Goal: Check status: Verify the current state of an ongoing process or item

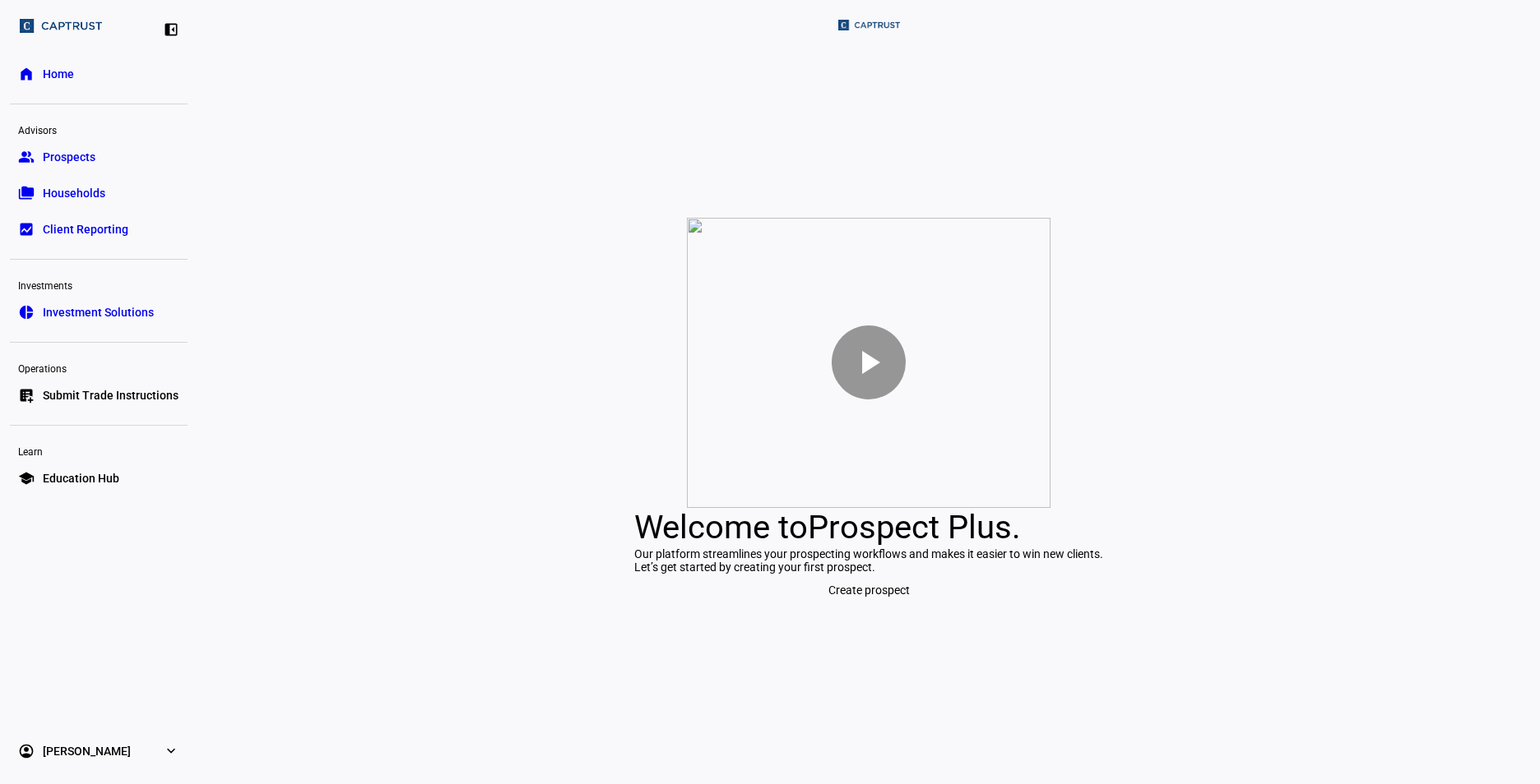
click at [104, 203] on link "folder_copy Households" at bounding box center [98, 193] width 178 height 33
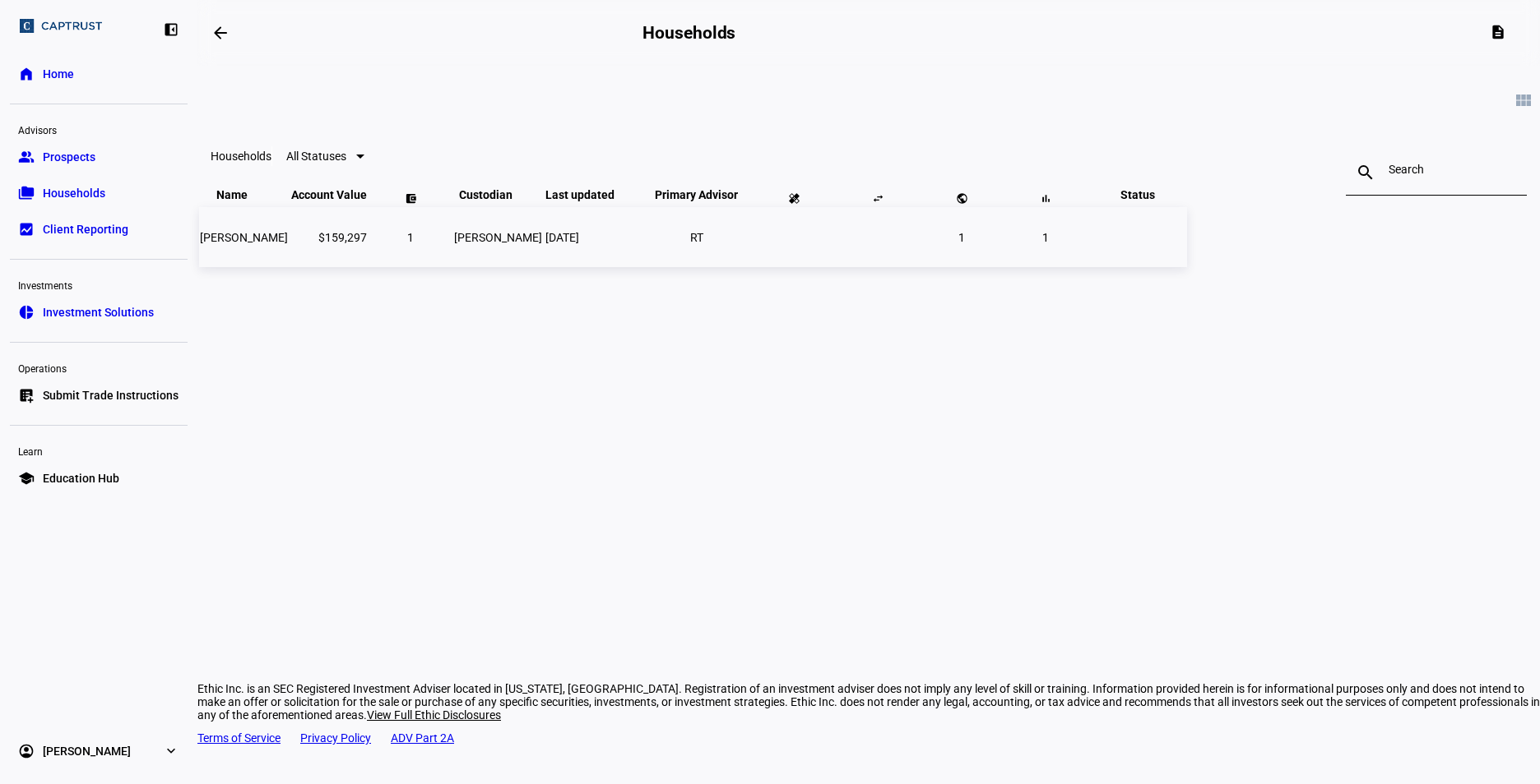
click at [288, 244] on span "[PERSON_NAME]" at bounding box center [243, 237] width 88 height 13
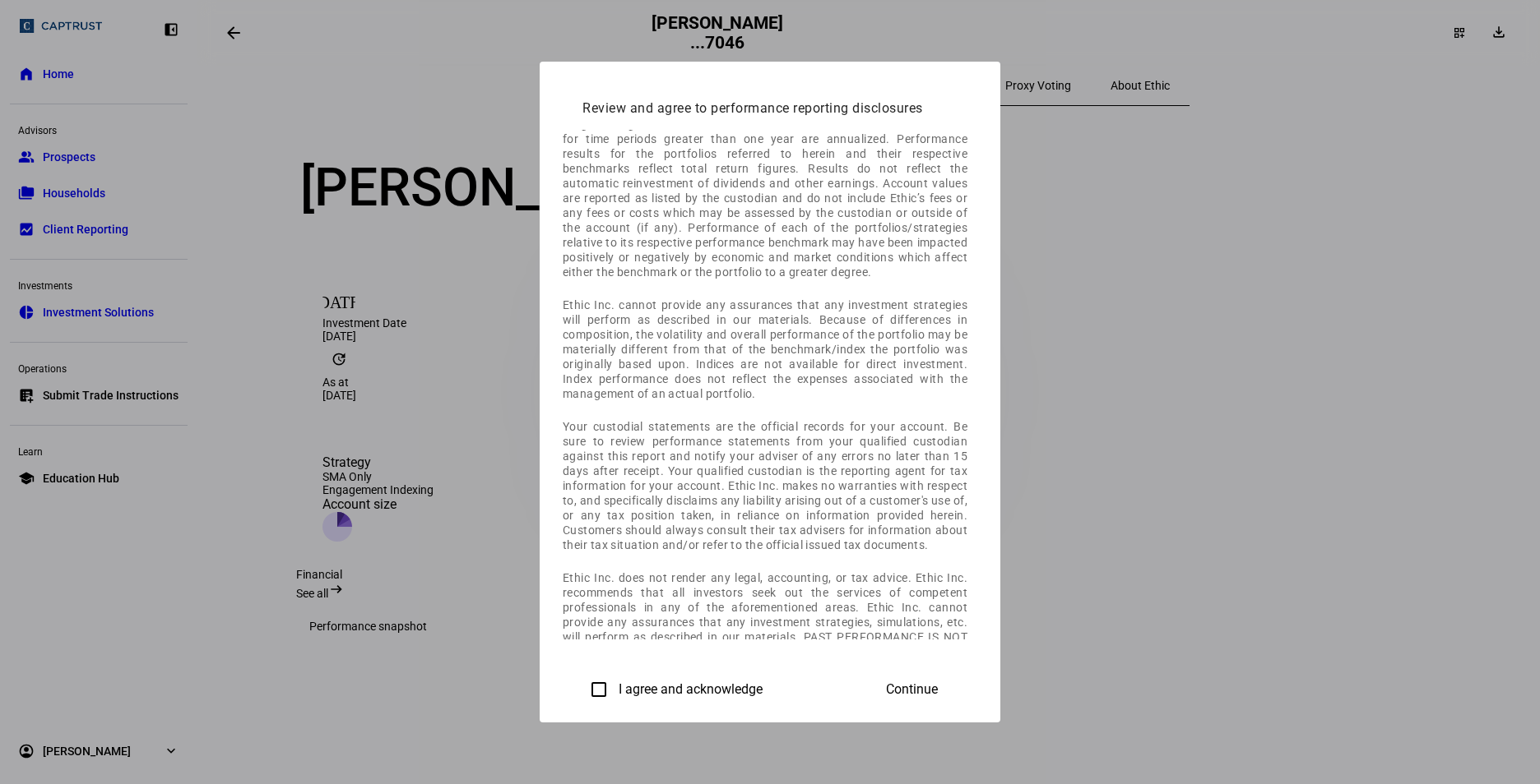
scroll to position [274, 0]
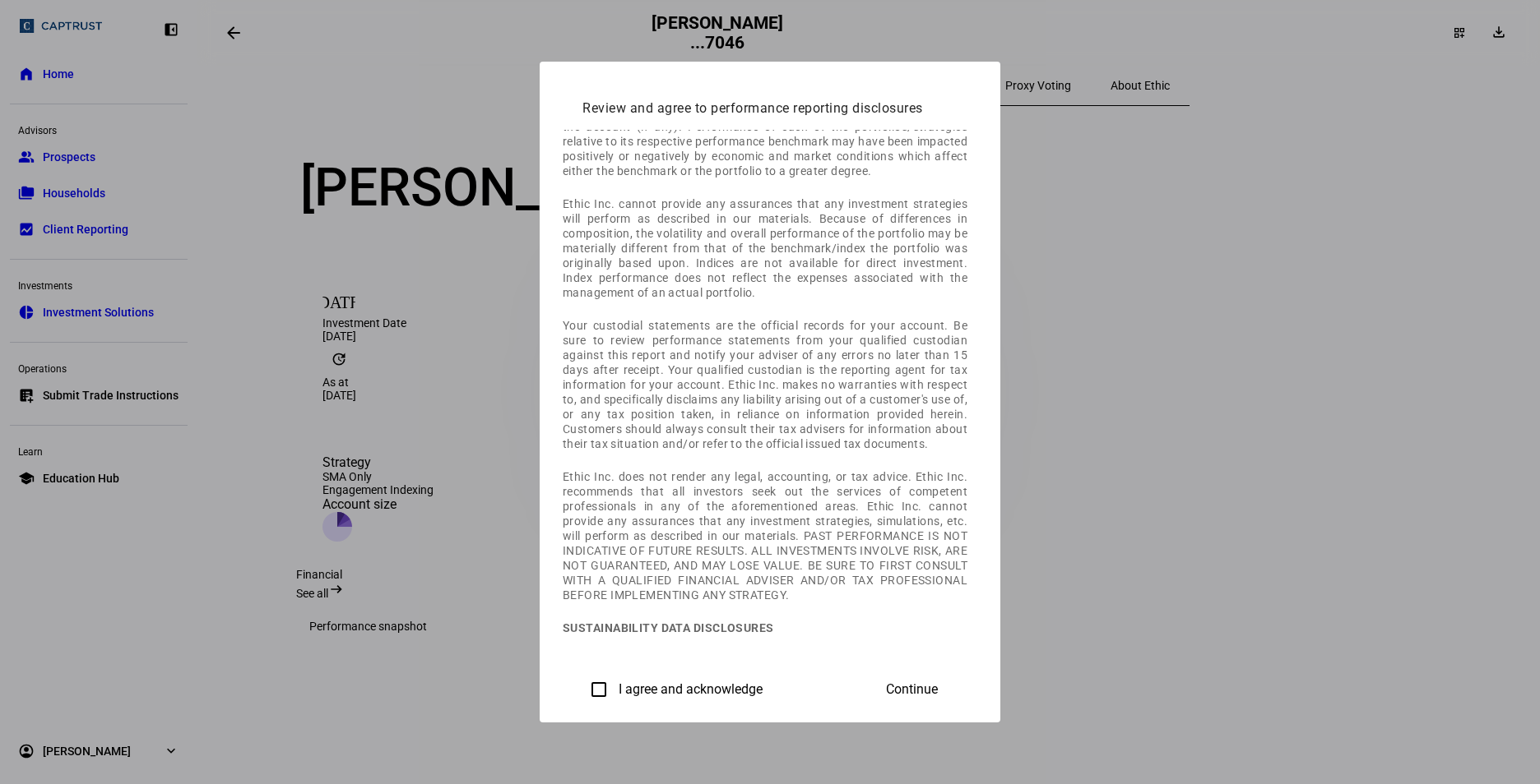
click at [615, 693] on label "I agree and acknowledge" at bounding box center [689, 690] width 148 height 15
click at [583, 693] on input "I agree and acknowledge" at bounding box center [599, 689] width 33 height 33
checkbox input "true"
click at [937, 689] on span "Continue" at bounding box center [911, 690] width 52 height 15
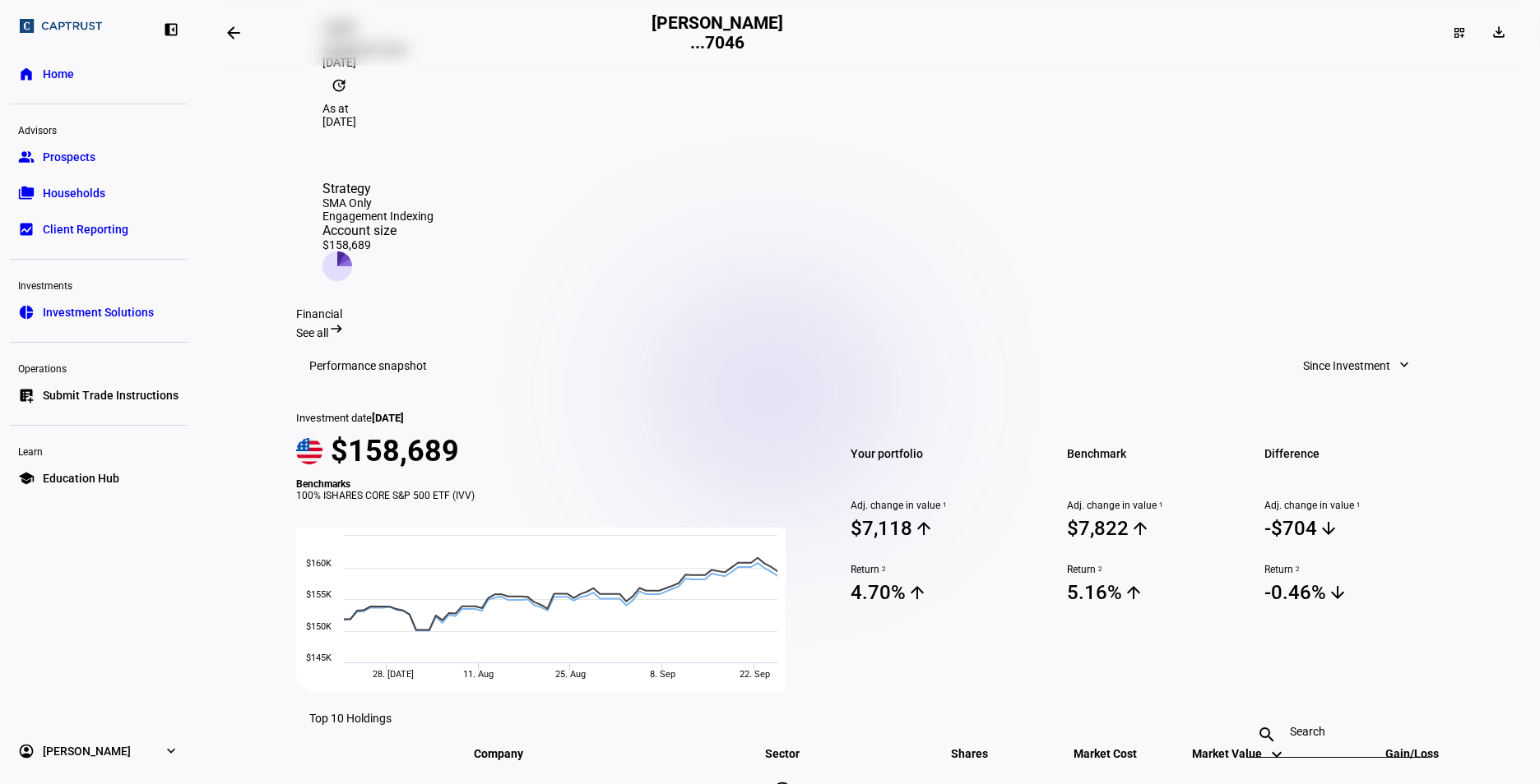
click at [1351, 350] on span "Since Investment" at bounding box center [1346, 366] width 87 height 33
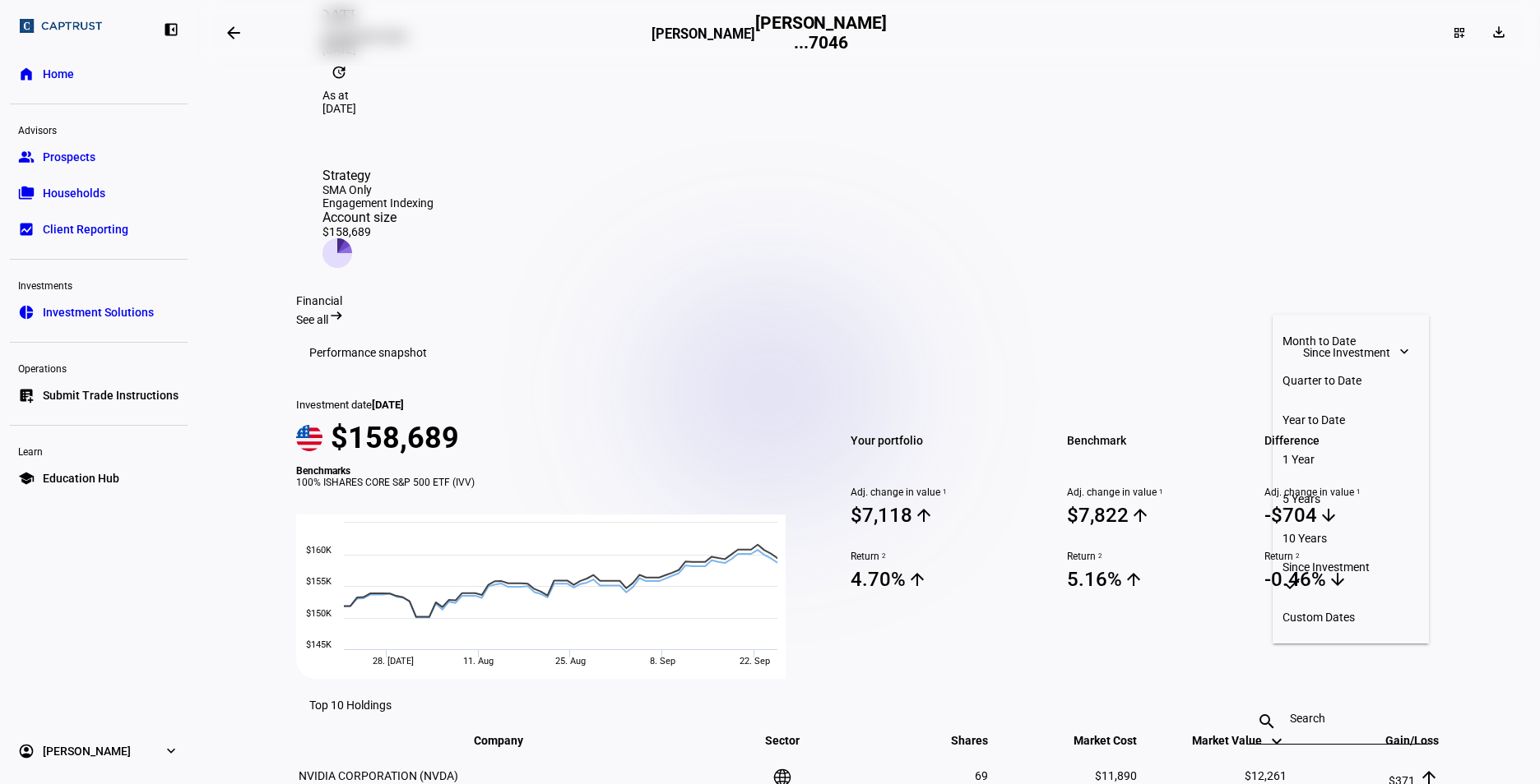
click at [1509, 427] on div at bounding box center [770, 392] width 1540 height 784
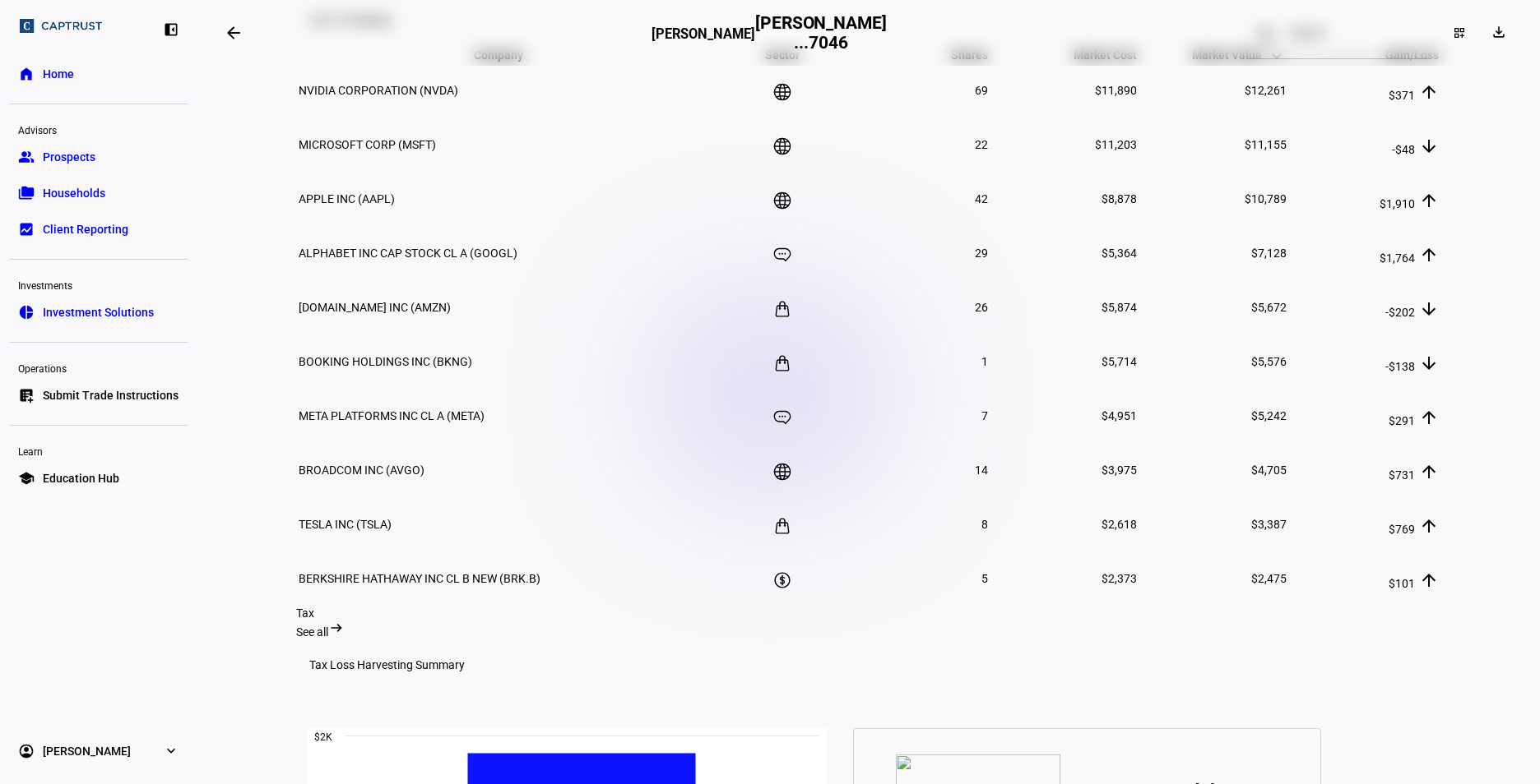
scroll to position [848, 0]
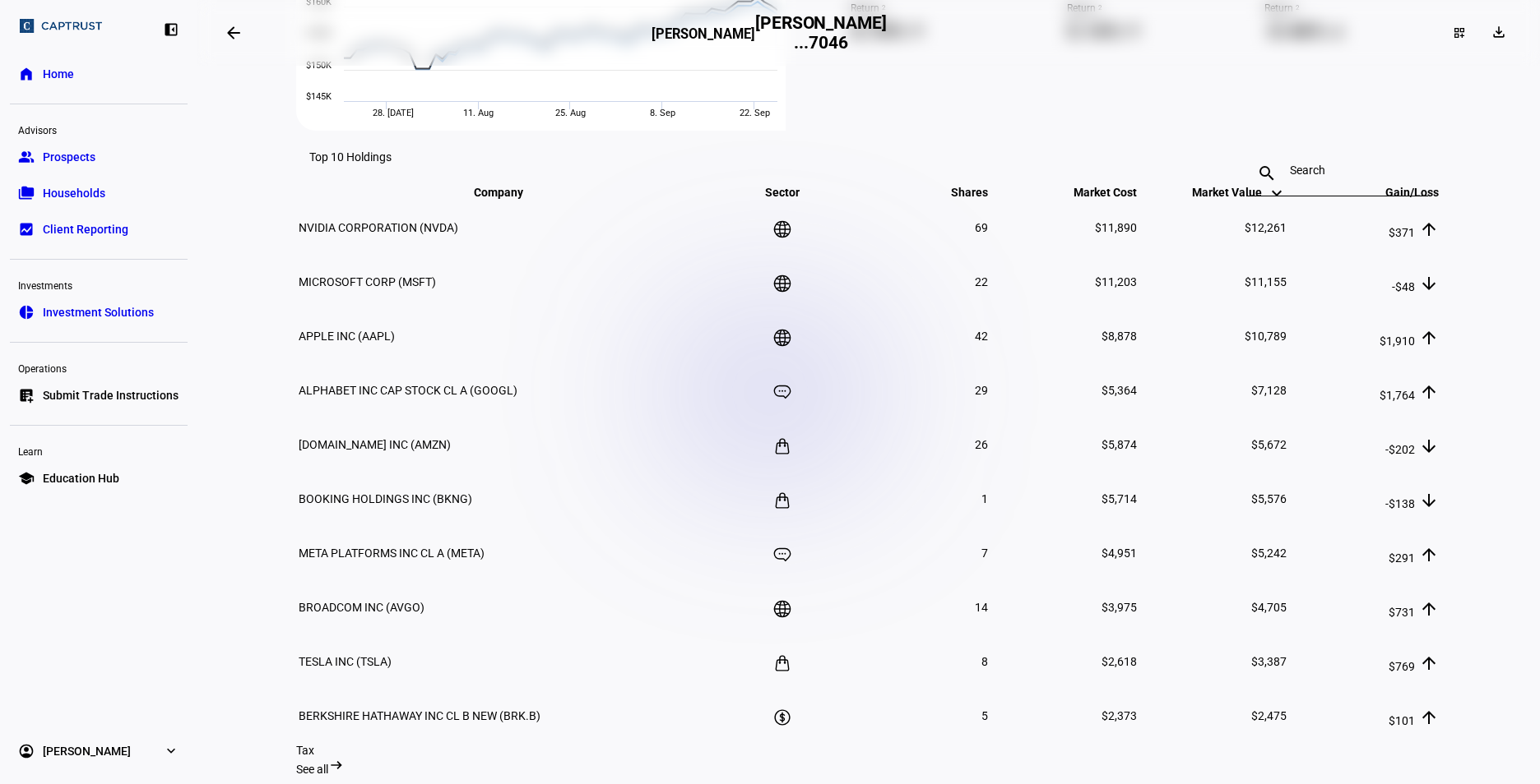
click at [1392, 199] on span "Gain/Loss keyboard_arrow_down keyboard_arrow_up" at bounding box center [1399, 192] width 79 height 13
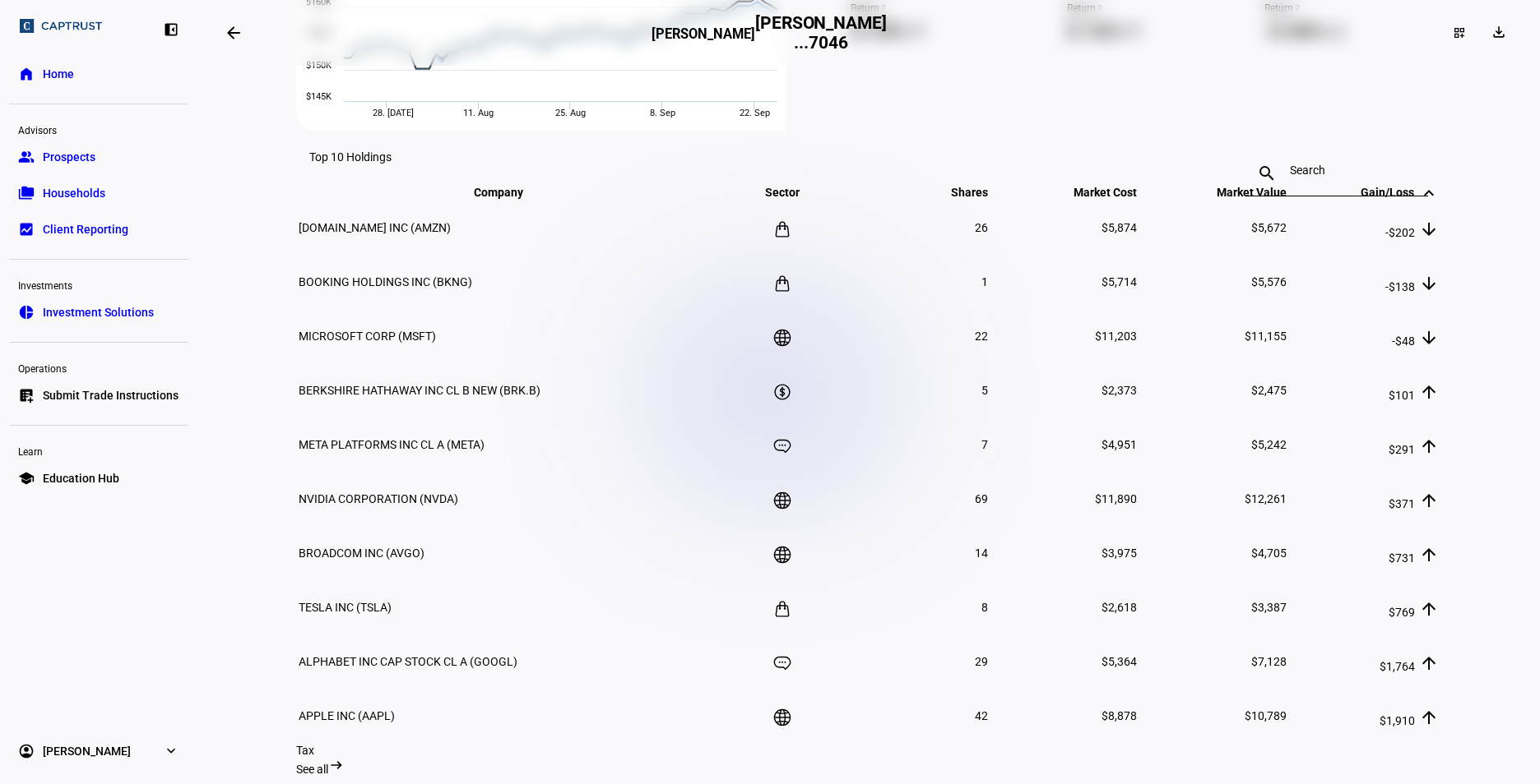
click at [1392, 199] on span "Gain/Loss keyboard_arrow_down keyboard_arrow_up" at bounding box center [1399, 192] width 79 height 13
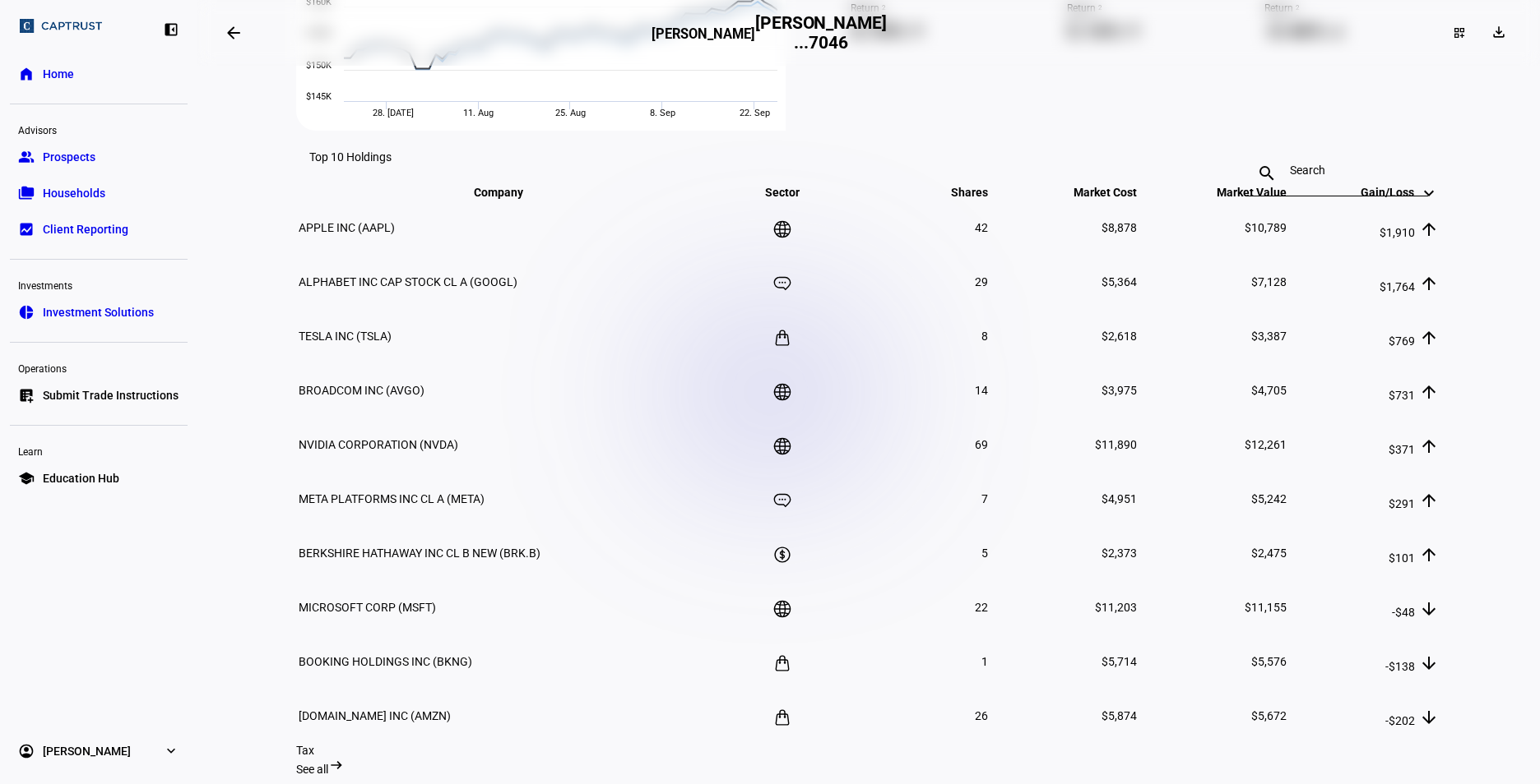
click at [1392, 199] on span "Gain/Loss keyboard_arrow_down keyboard_arrow_up" at bounding box center [1399, 192] width 79 height 13
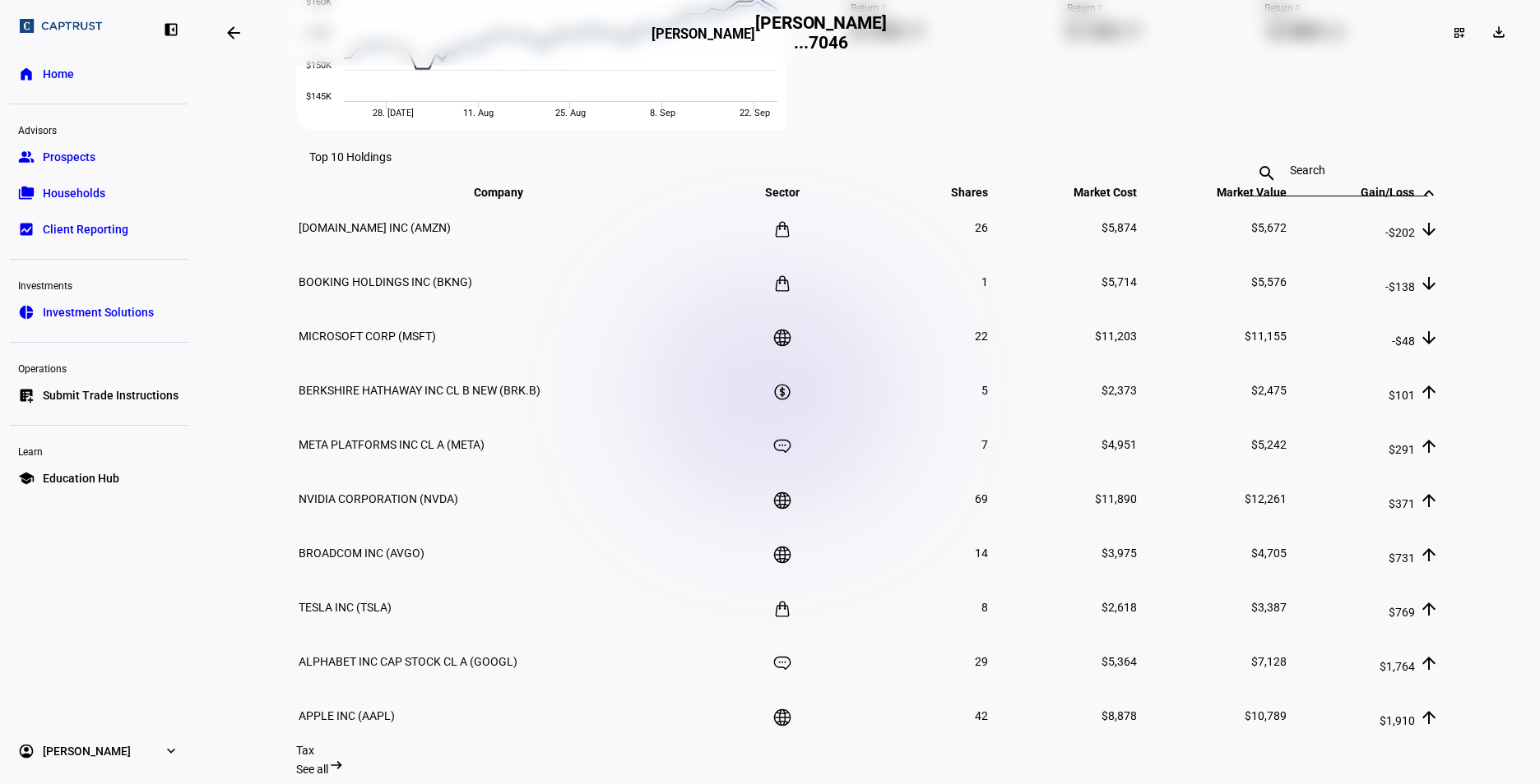
click at [1384, 199] on span "Gain/Loss keyboard_arrow_down keyboard_arrow_up" at bounding box center [1399, 192] width 79 height 13
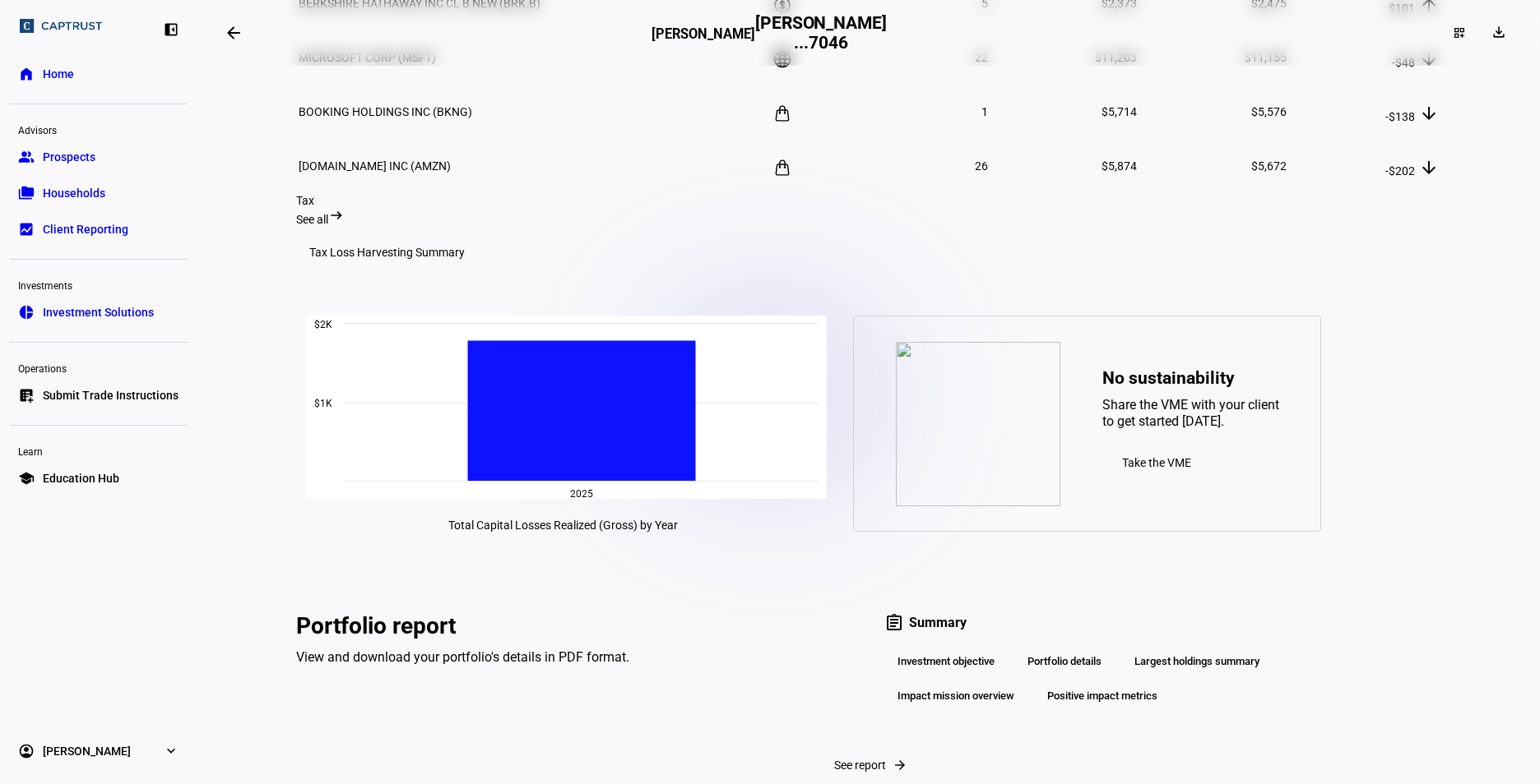
scroll to position [1533, 0]
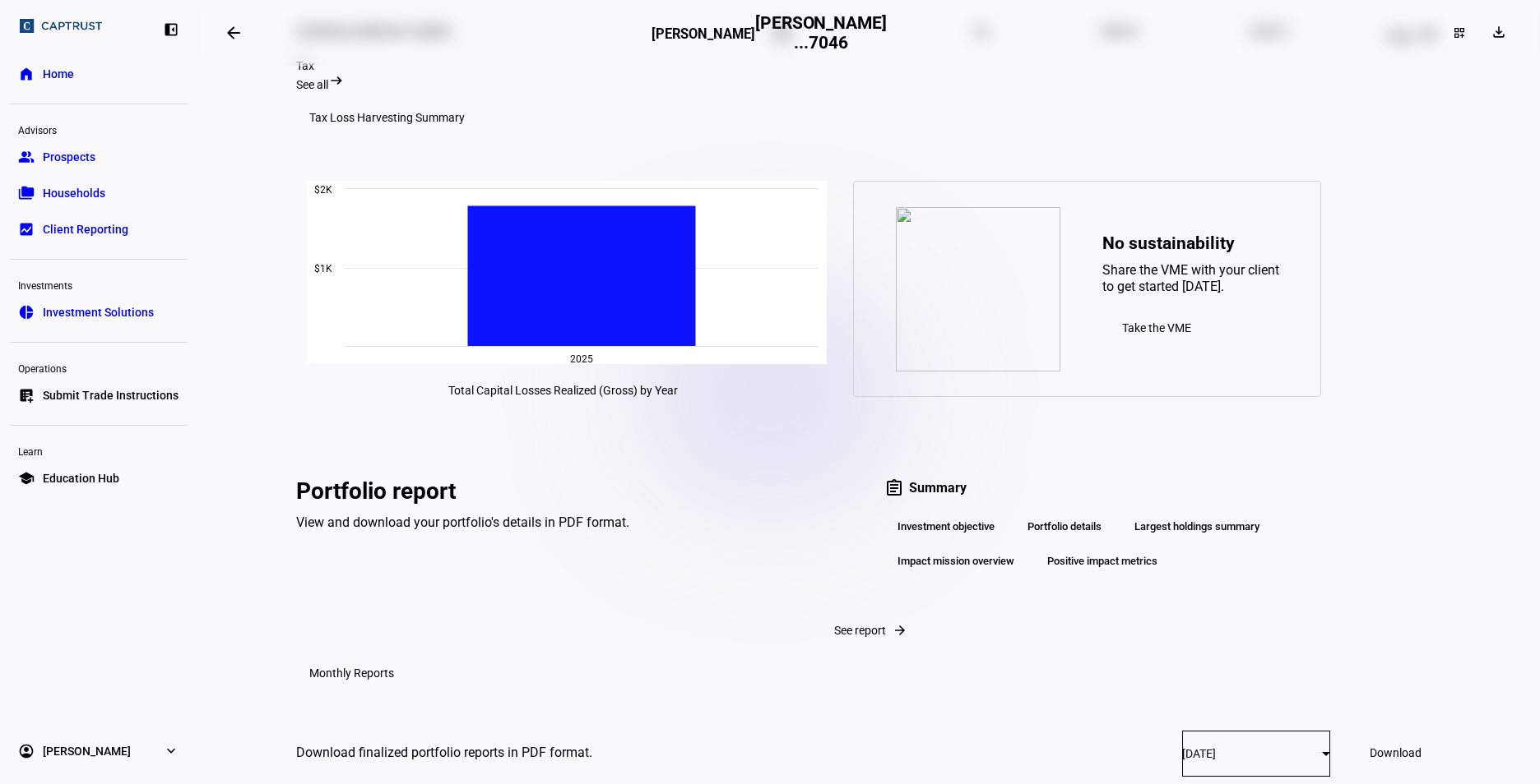
click at [599, 144] on mat-toolbar "Tax Loss Harvesting Summary" at bounding box center [817, 118] width 1042 height 53
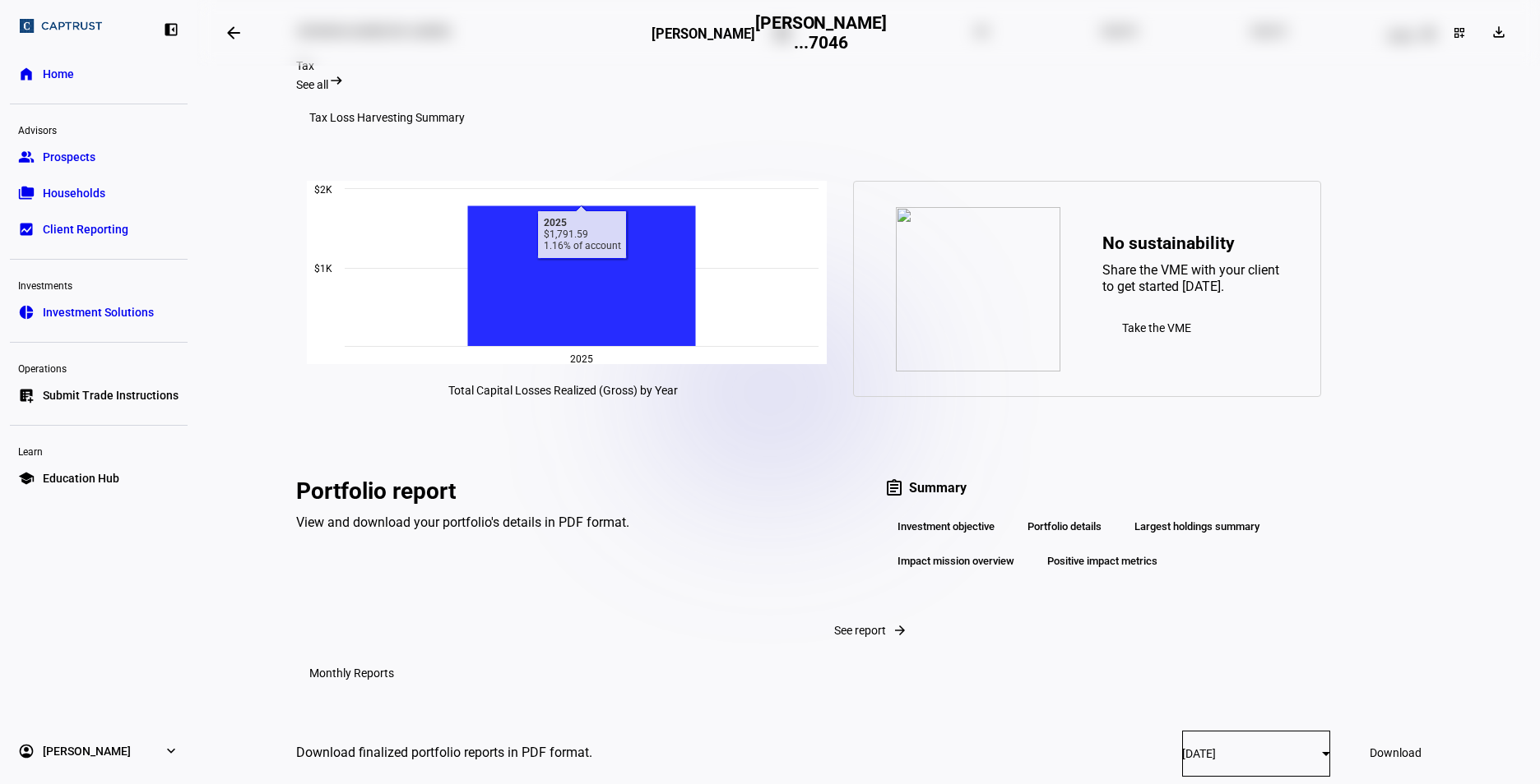
click at [588, 347] on rect at bounding box center [582, 276] width 228 height 141
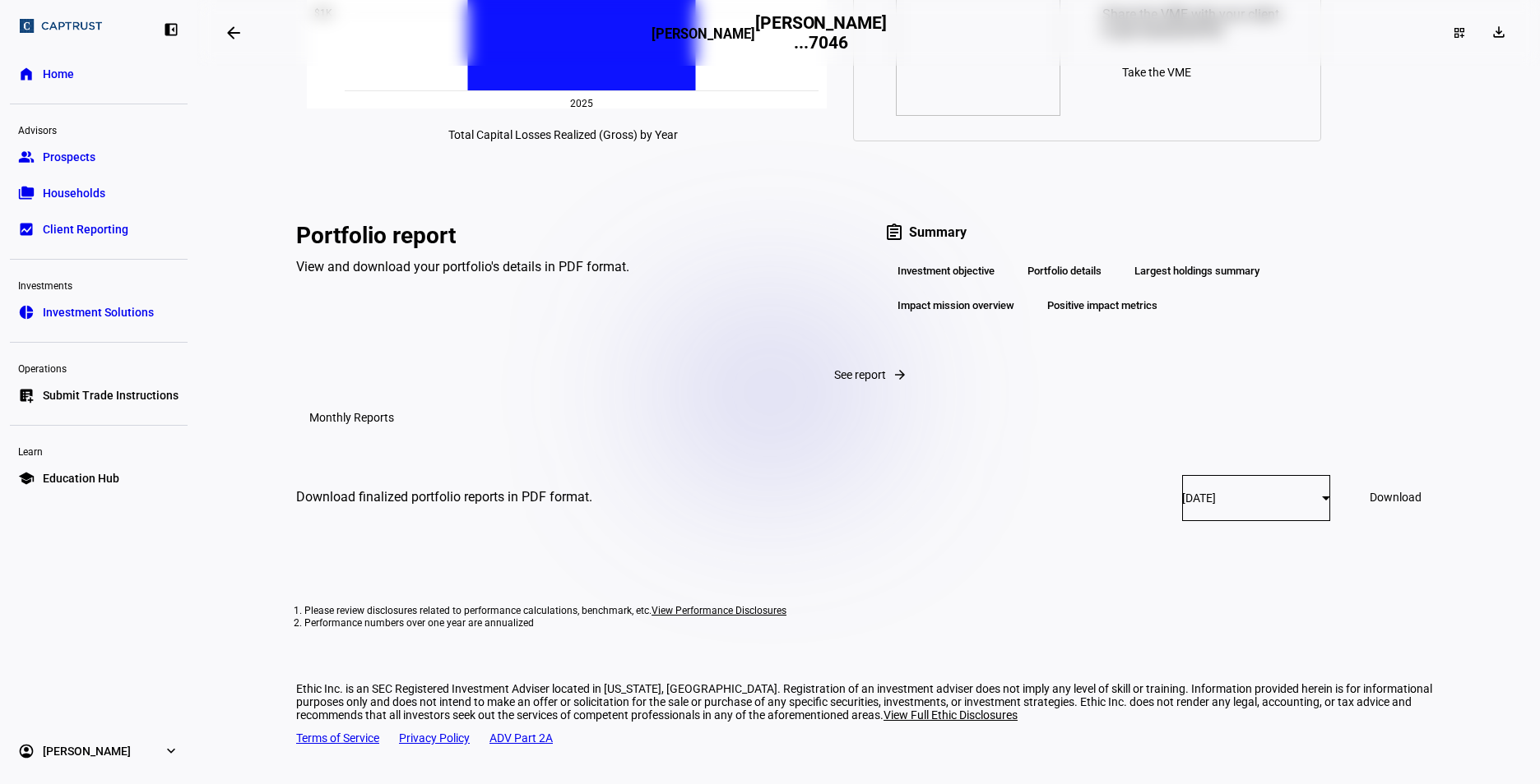
scroll to position [1629, 0]
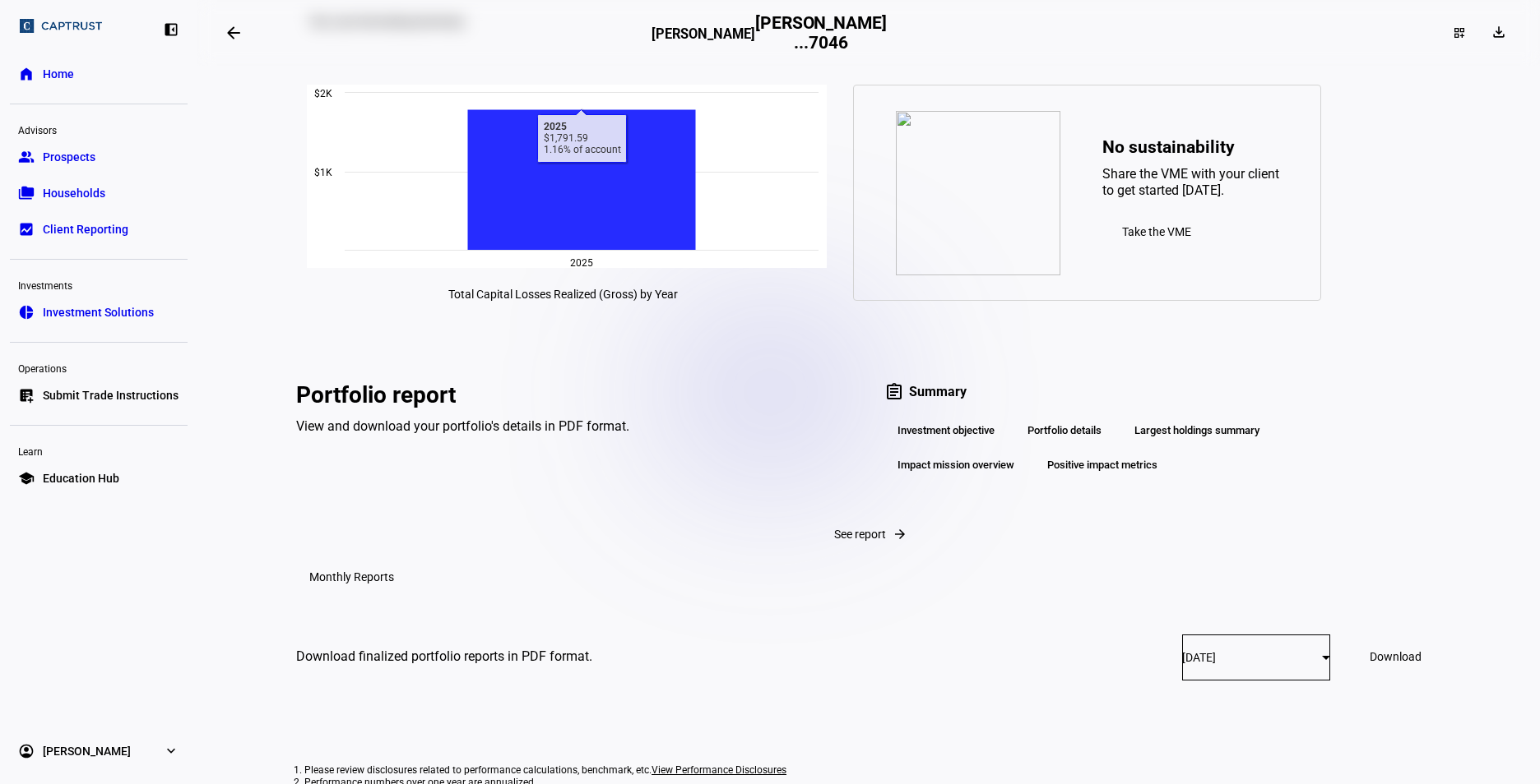
click at [590, 251] on rect at bounding box center [582, 181] width 228 height 141
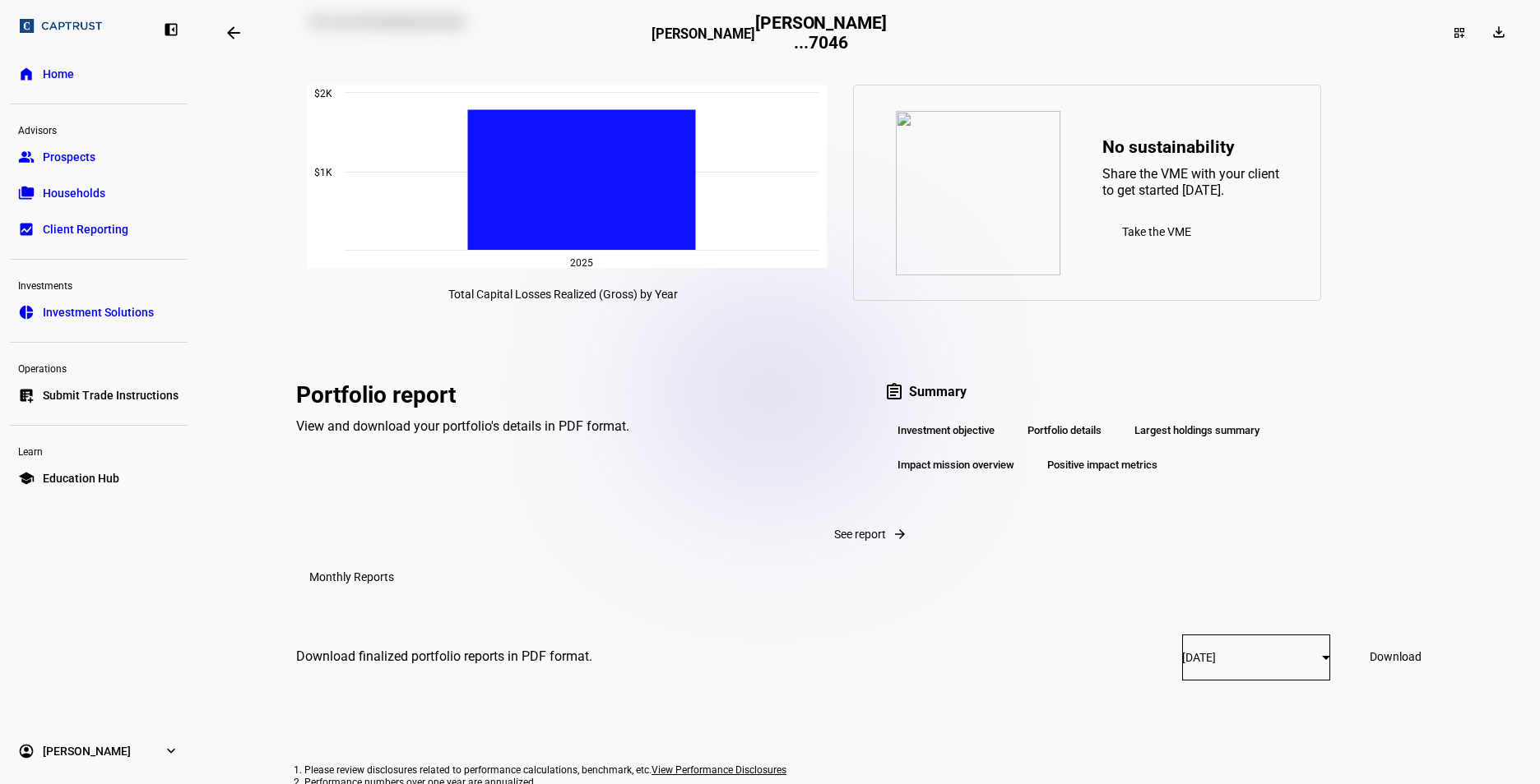
click at [439, 28] on h3 "Tax Loss Harvesting Summary" at bounding box center [387, 22] width 155 height 13
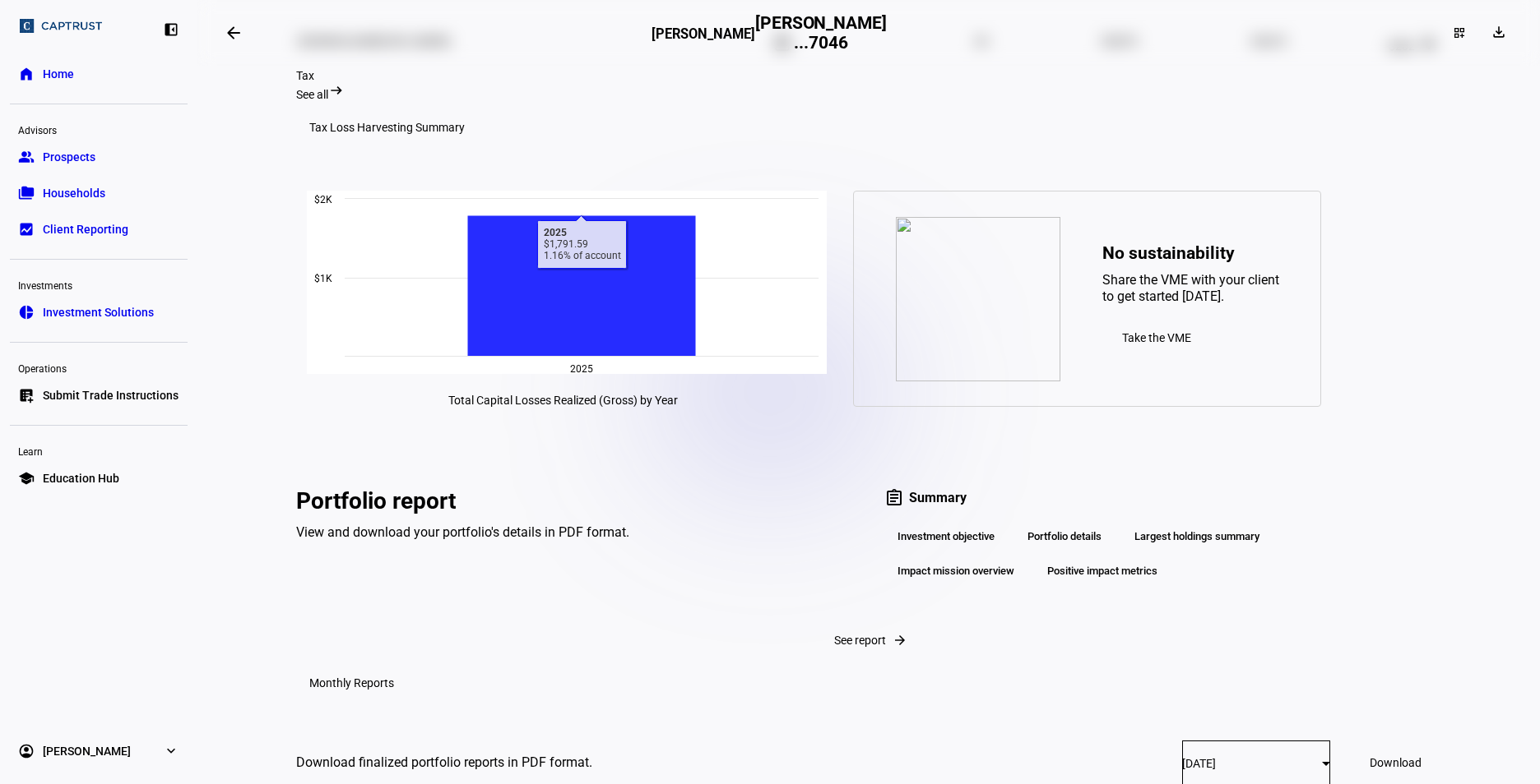
scroll to position [1492, 0]
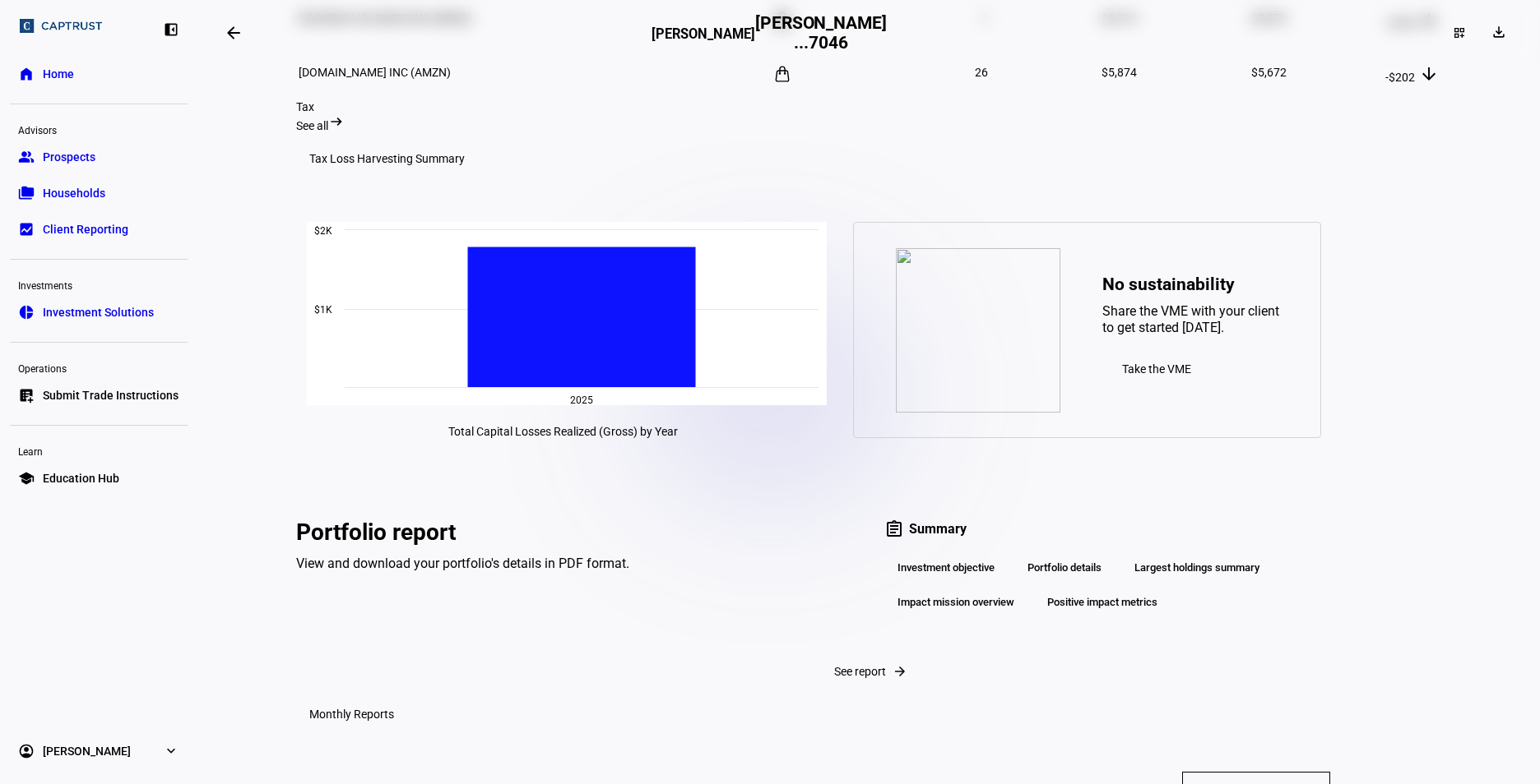
click at [328, 132] on span "See all" at bounding box center [312, 126] width 32 height 13
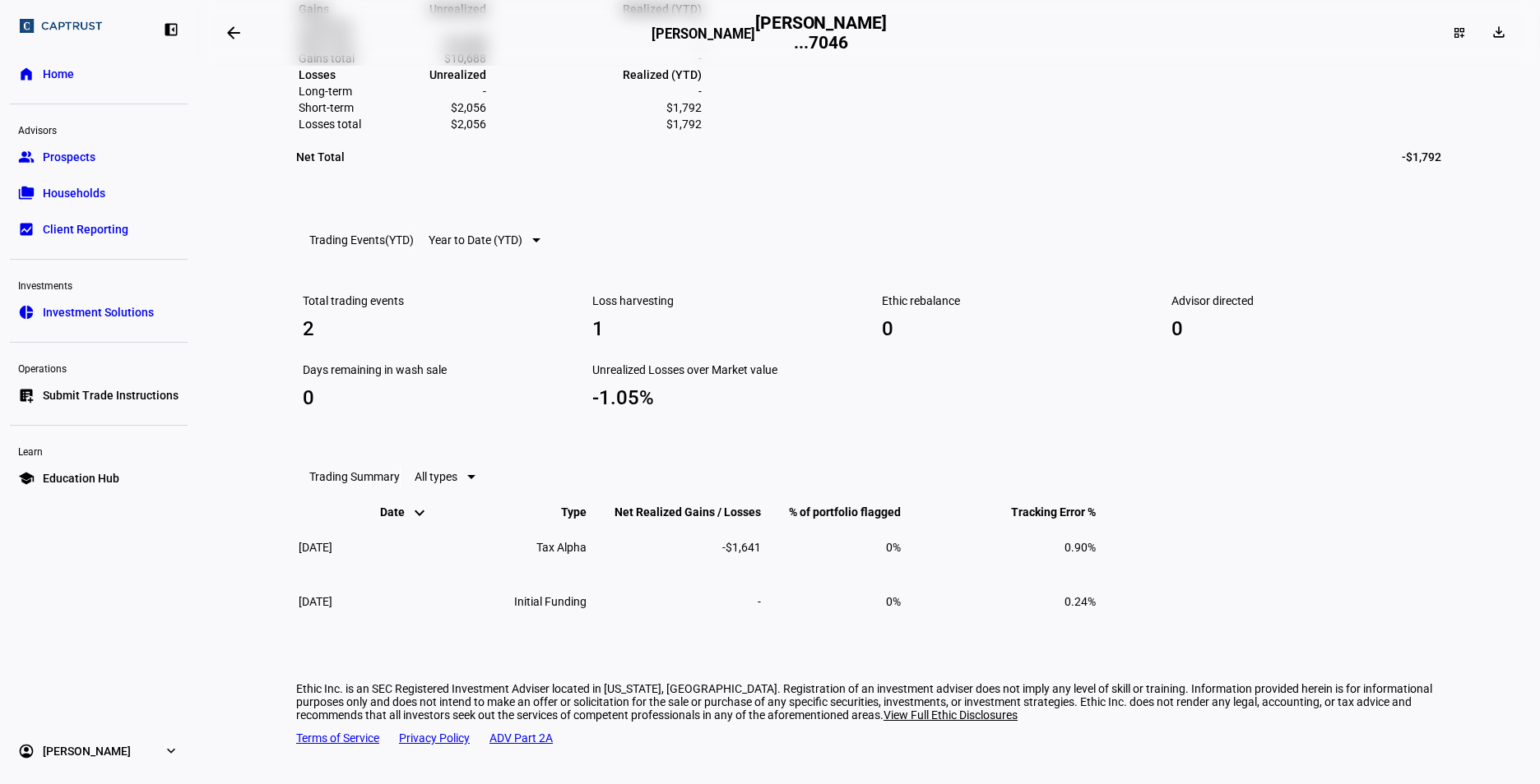
scroll to position [1302, 0]
click at [89, 152] on span "Prospects" at bounding box center [69, 156] width 53 height 16
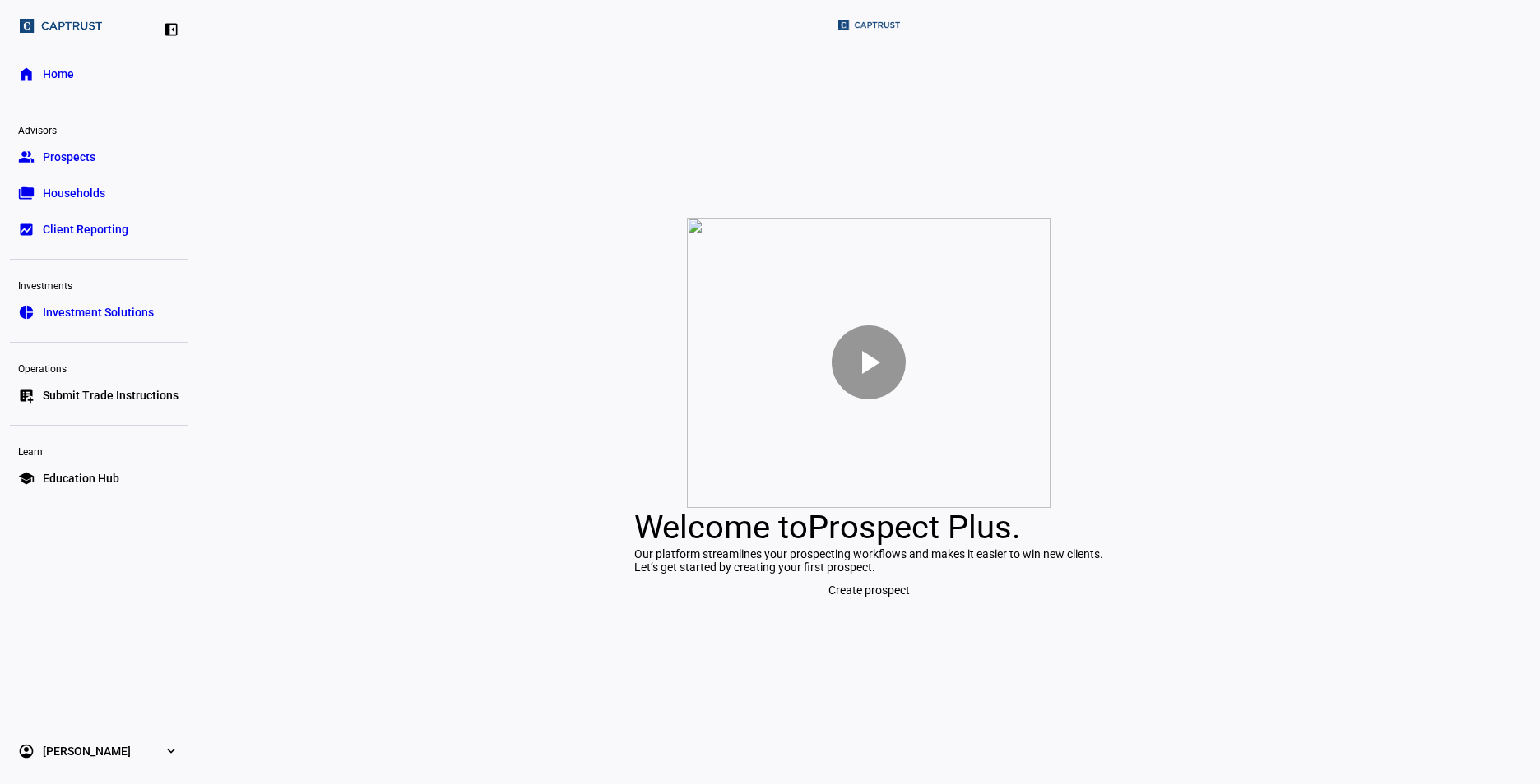
click at [115, 183] on link "folder_copy Households" at bounding box center [98, 193] width 178 height 33
